Goal: Task Accomplishment & Management: Manage account settings

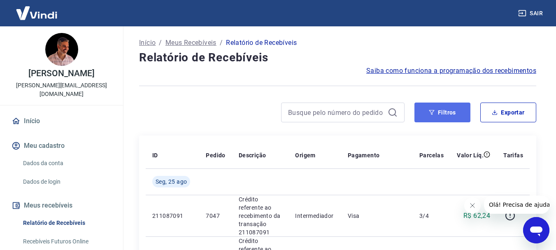
click at [444, 114] on button "Filtros" at bounding box center [442, 112] width 56 height 20
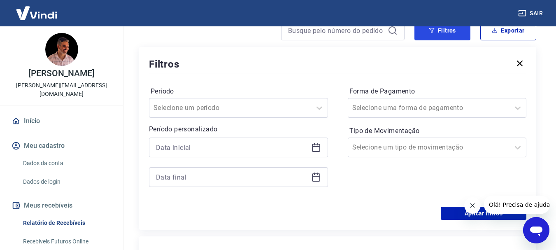
scroll to position [82, 0]
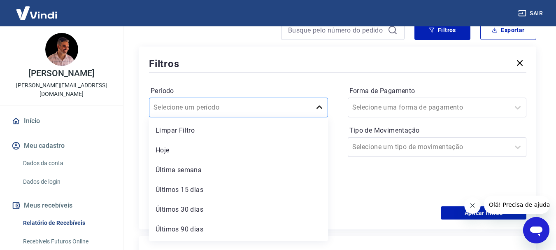
click at [319, 105] on icon at bounding box center [319, 107] width 10 height 10
click at [199, 189] on div "Últimos 15 dias" at bounding box center [238, 190] width 179 height 16
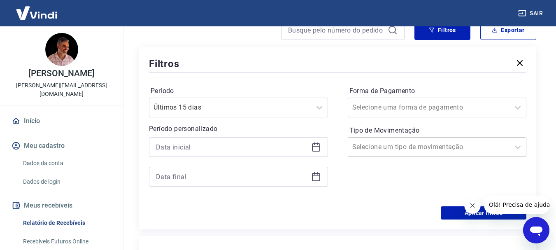
click at [404, 149] on input "Tipo de Movimentação" at bounding box center [393, 147] width 83 height 10
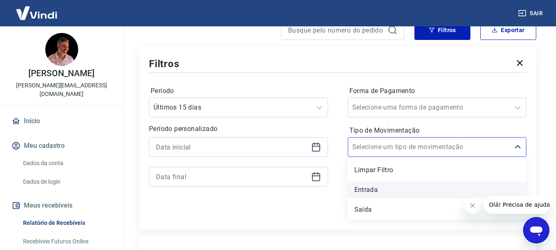
click at [380, 189] on div "Entrada" at bounding box center [437, 190] width 179 height 16
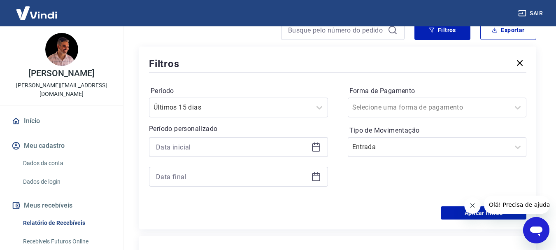
scroll to position [123, 0]
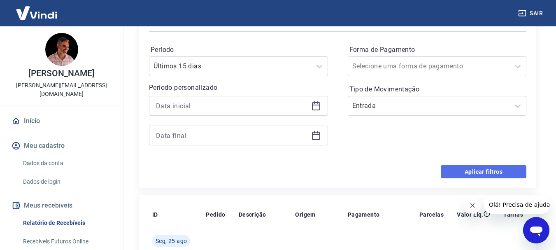
click at [490, 172] on button "Aplicar filtros" at bounding box center [484, 171] width 86 height 13
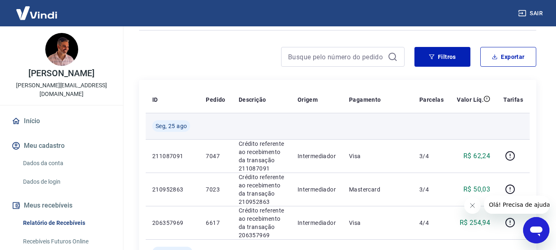
scroll to position [41, 0]
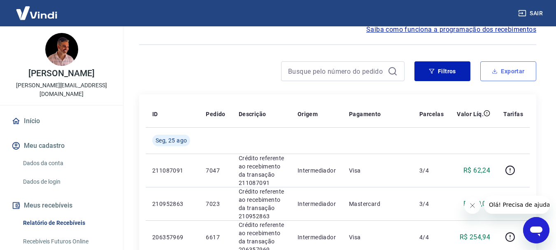
click at [508, 69] on button "Exportar" at bounding box center [508, 71] width 56 height 20
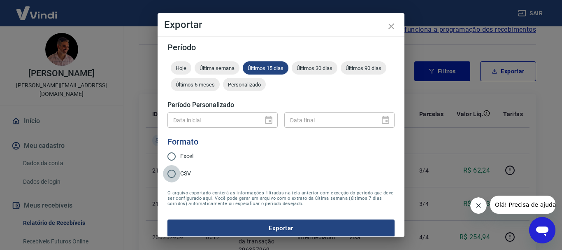
click at [173, 173] on input "CSV" at bounding box center [171, 173] width 17 height 17
radio input "true"
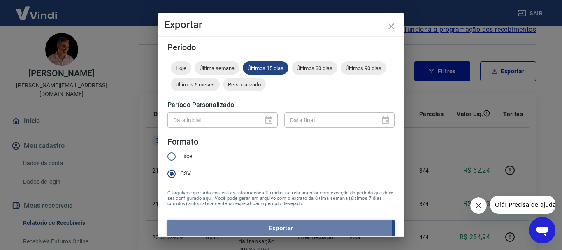
click at [279, 230] on button "Exportar" at bounding box center [281, 227] width 227 height 17
